Goal: Task Accomplishment & Management: Use online tool/utility

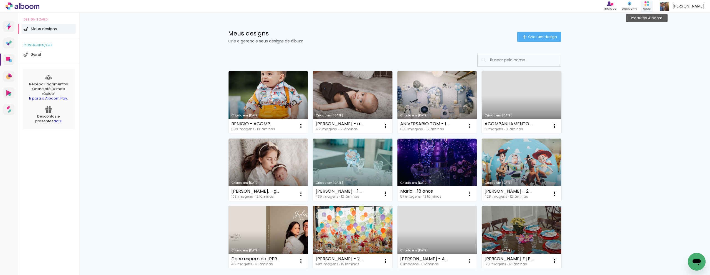
click at [649, 5] on rect at bounding box center [648, 5] width 2 height 2
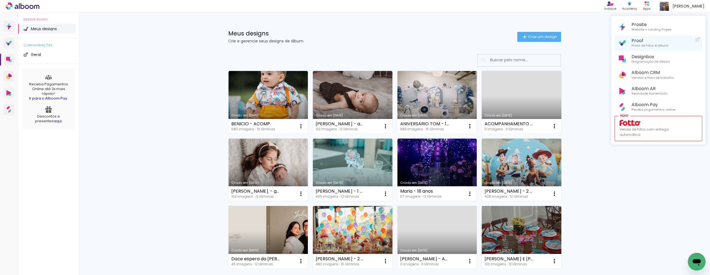
click at [638, 47] on span "Prova de fotos e álbuns" at bounding box center [650, 45] width 37 height 5
click at [641, 43] on span "Prova de fotos e álbuns" at bounding box center [650, 45] width 37 height 5
click at [561, 25] on div at bounding box center [355, 137] width 710 height 275
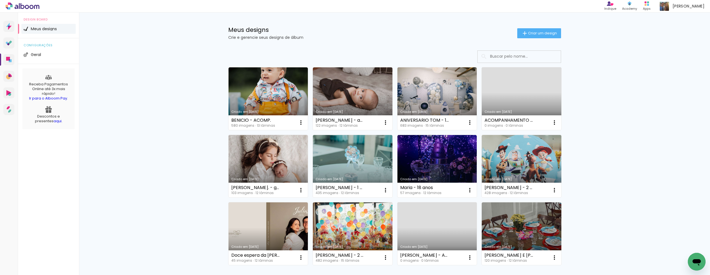
scroll to position [10, 0]
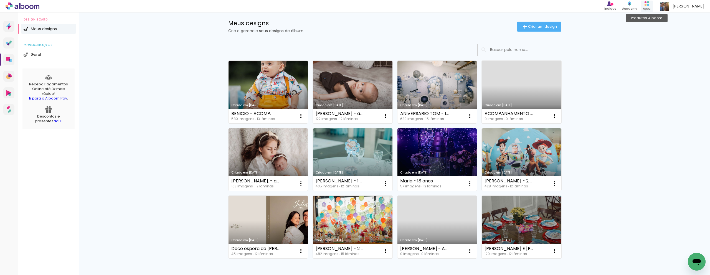
click at [650, 6] on div "Apps" at bounding box center [647, 8] width 8 height 5
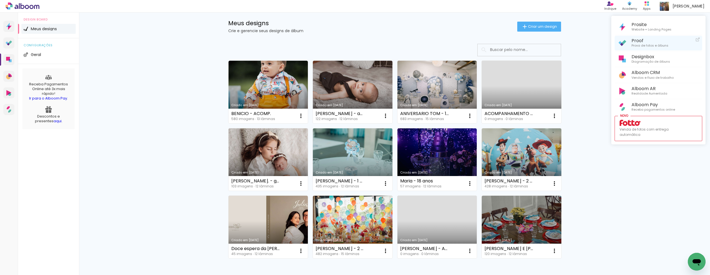
click at [647, 40] on span "Proof" at bounding box center [650, 40] width 37 height 5
click at [655, 24] on span "Prosite" at bounding box center [652, 24] width 40 height 5
click at [525, 162] on div at bounding box center [355, 137] width 710 height 275
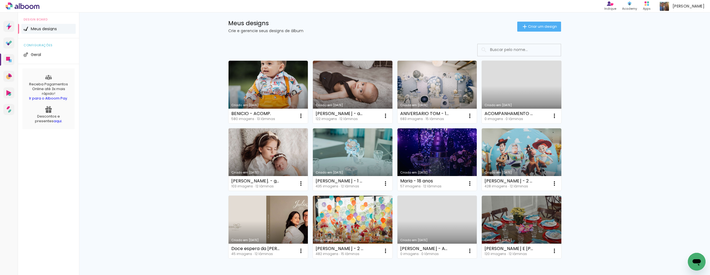
click at [525, 162] on link "Criado em [DATE]" at bounding box center [522, 159] width 80 height 63
